Goal: Information Seeking & Learning: Find specific fact

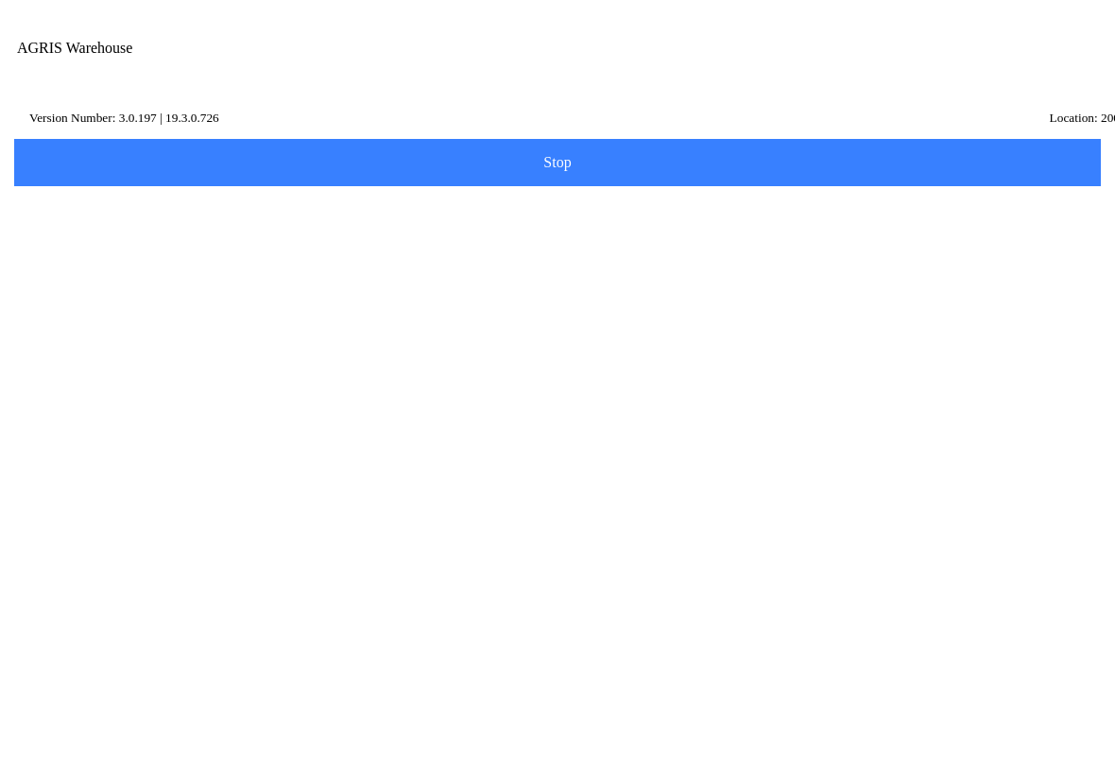
click at [91, 287] on icon at bounding box center [66, 310] width 47 height 47
click at [392, 248] on input "Description" at bounding box center [544, 231] width 1038 height 35
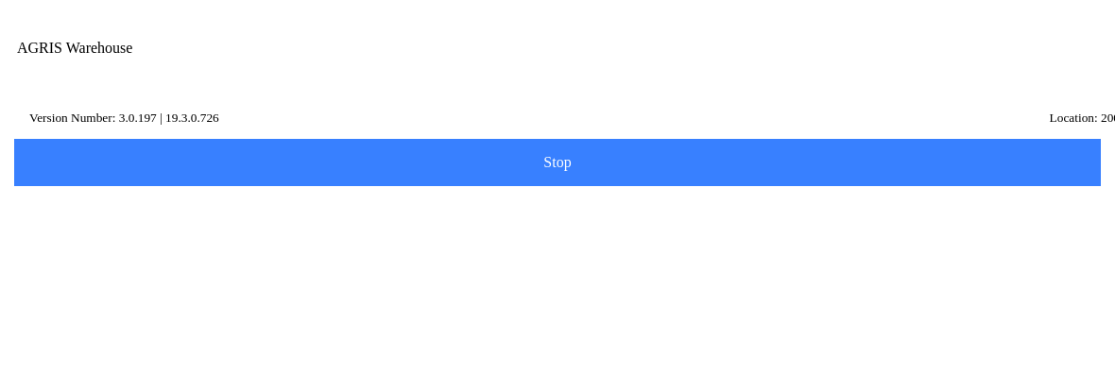
type input "che"
click at [103, 306] on button "Search" at bounding box center [57, 294] width 92 height 47
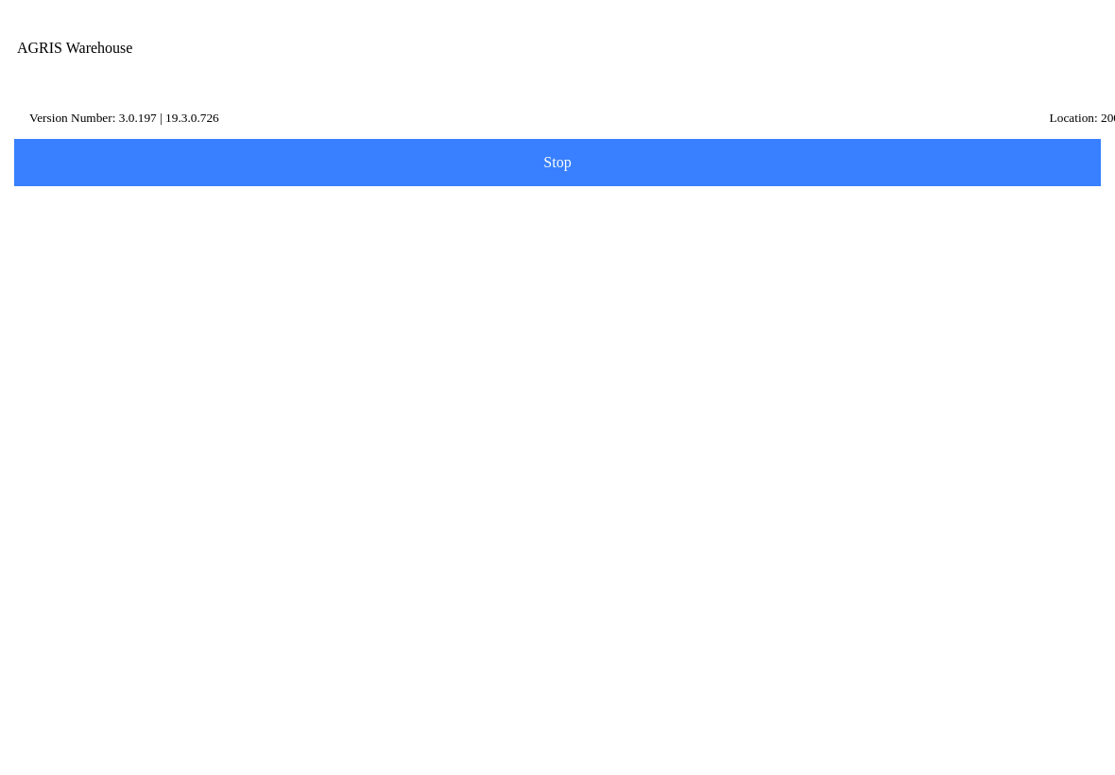
scroll to position [557, 0]
click at [964, 59] on span "button" at bounding box center [953, 67] width 21 height 21
